Goal: Entertainment & Leisure: Consume media (video, audio)

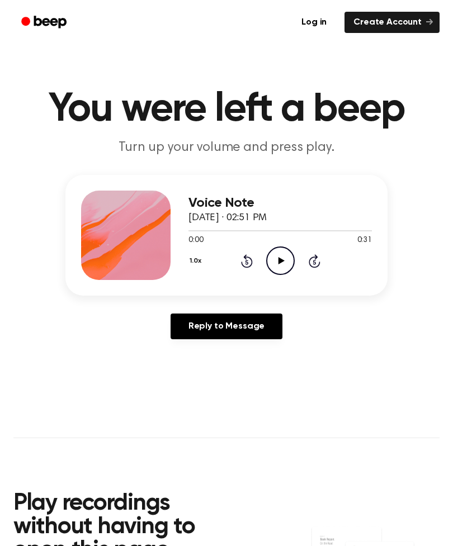
click at [264, 252] on div "1.0x Rewind 5 seconds Play Audio Skip 5 seconds" at bounding box center [279, 261] width 183 height 29
click at [281, 242] on div "0:00 0:31" at bounding box center [279, 241] width 183 height 12
click at [281, 241] on div "0:00 0:31" at bounding box center [279, 241] width 183 height 12
click at [269, 258] on icon "Play Audio" at bounding box center [280, 261] width 29 height 29
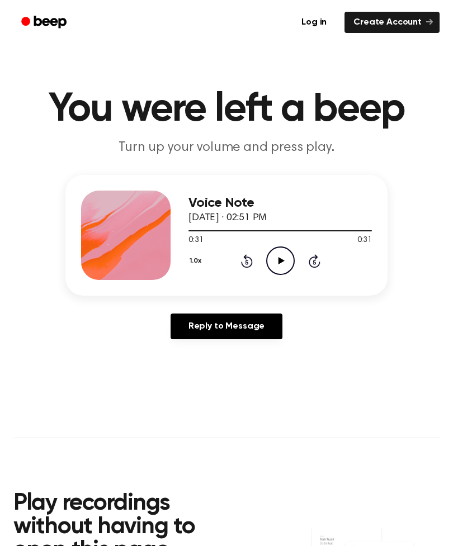
click at [282, 262] on icon at bounding box center [281, 260] width 6 height 7
click at [277, 262] on icon "Pause Audio" at bounding box center [280, 261] width 29 height 29
click at [26, 6] on div "Log in Create Account" at bounding box center [226, 22] width 426 height 45
click at [277, 249] on icon "Play Audio" at bounding box center [280, 261] width 29 height 29
click at [276, 254] on icon "Pause Audio" at bounding box center [280, 261] width 29 height 29
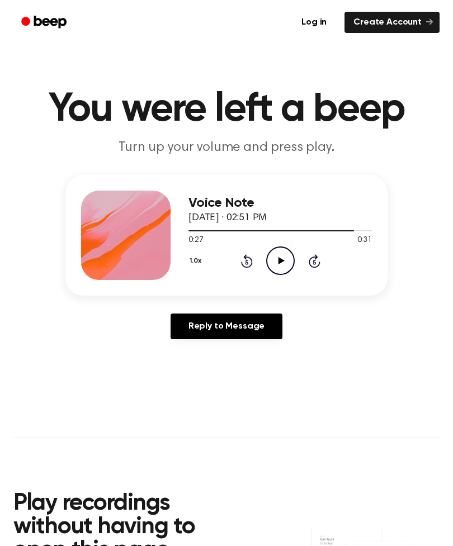
click at [274, 259] on icon "Play Audio" at bounding box center [280, 261] width 29 height 29
click at [292, 259] on icon "Play Audio" at bounding box center [280, 261] width 29 height 29
click at [275, 247] on icon "Pause Audio" at bounding box center [280, 261] width 29 height 29
click at [275, 251] on icon "Play Audio" at bounding box center [280, 261] width 29 height 29
click at [282, 252] on icon "Pause Audio" at bounding box center [280, 261] width 29 height 29
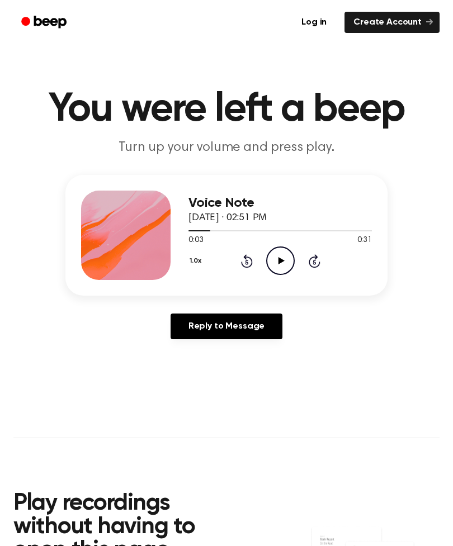
click at [276, 249] on icon "Play Audio" at bounding box center [280, 261] width 29 height 29
